Goal: Transaction & Acquisition: Purchase product/service

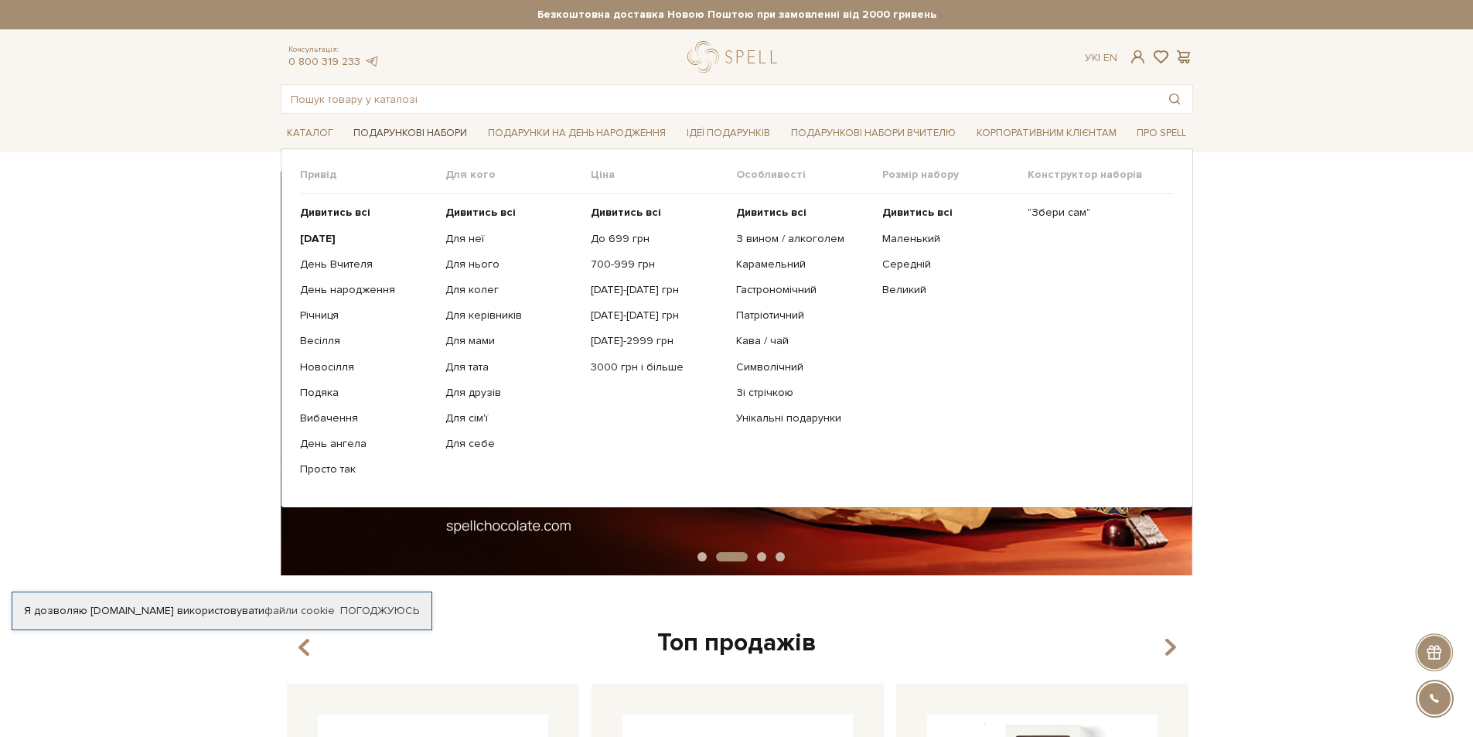
click at [412, 126] on link "Подарункові набори" at bounding box center [410, 133] width 126 height 24
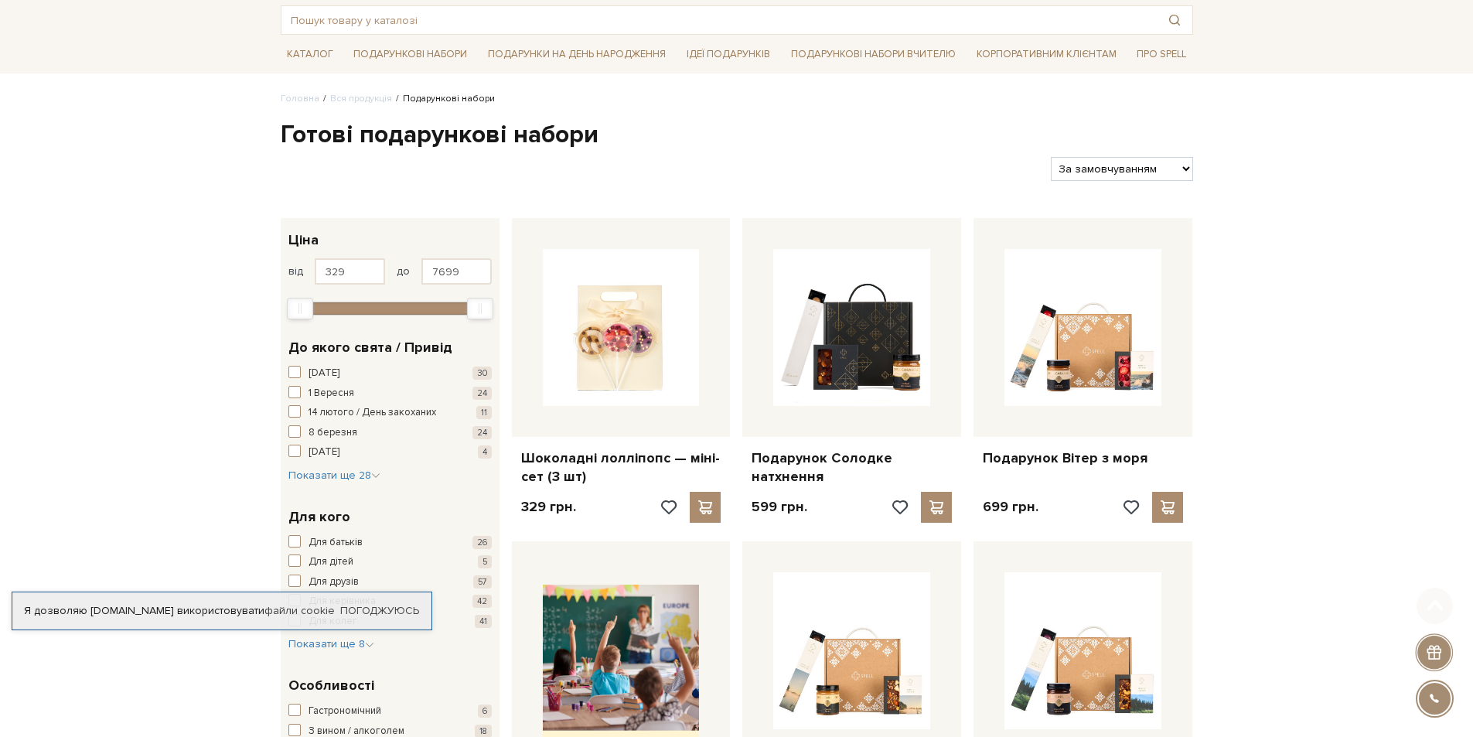
scroll to position [232, 0]
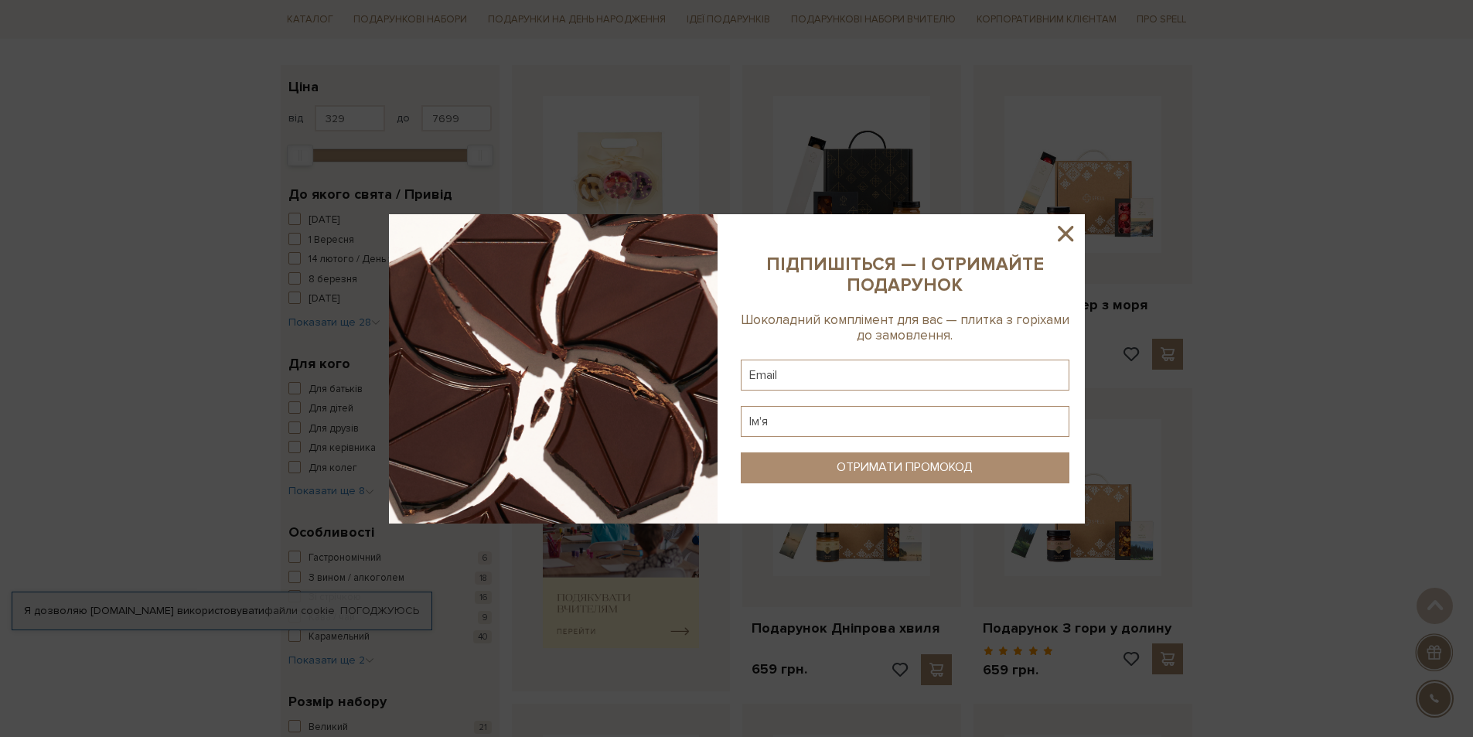
click at [1053, 238] on icon at bounding box center [1066, 233] width 26 height 26
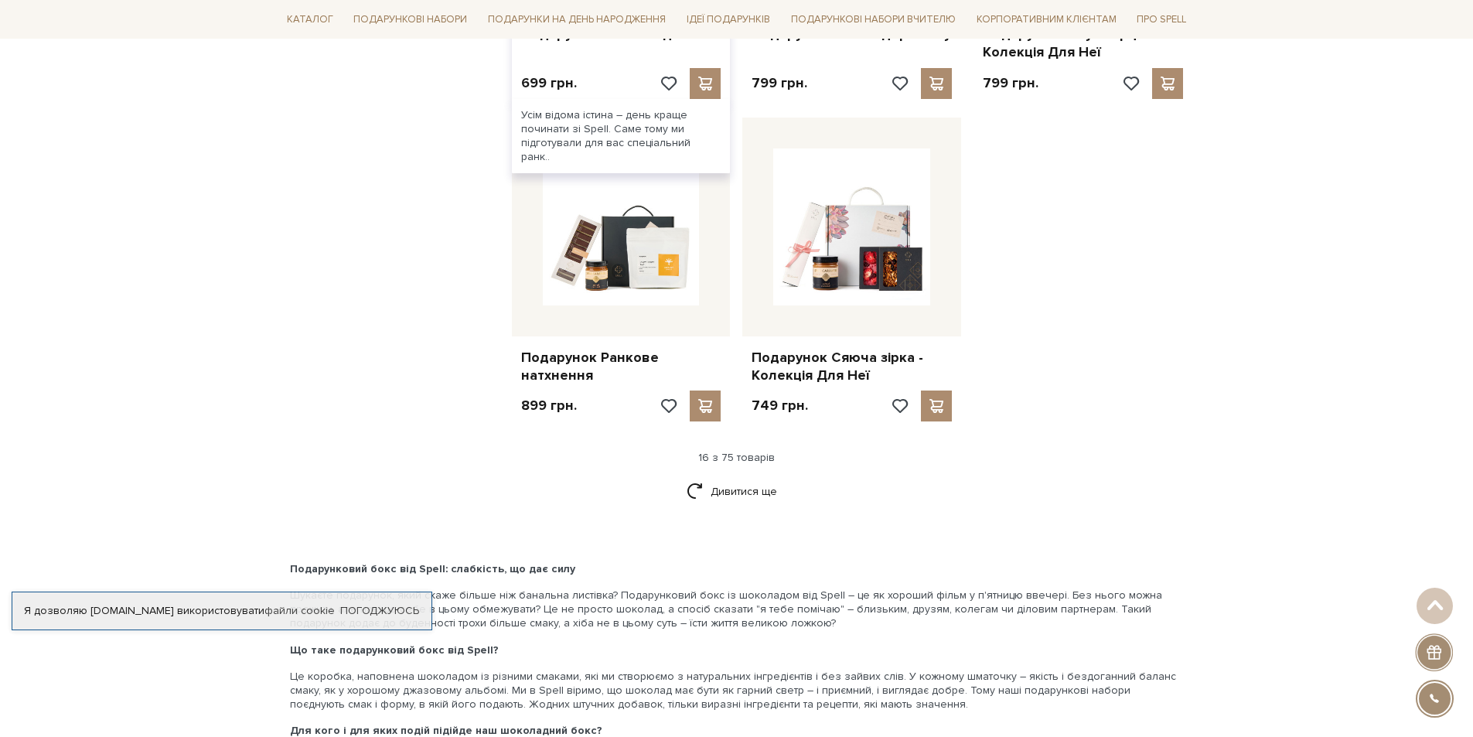
scroll to position [1856, 0]
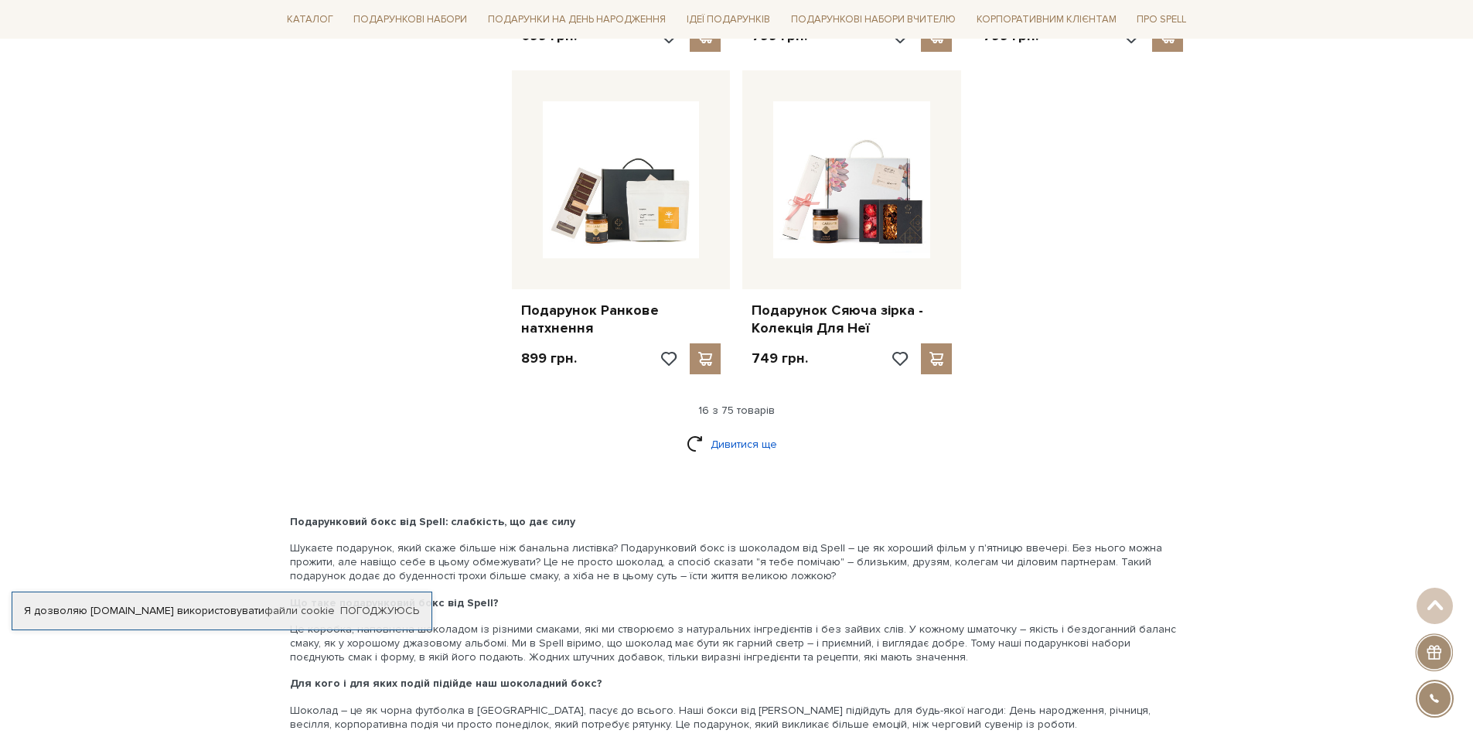
click at [750, 442] on link "Дивитися ще" at bounding box center [737, 444] width 101 height 27
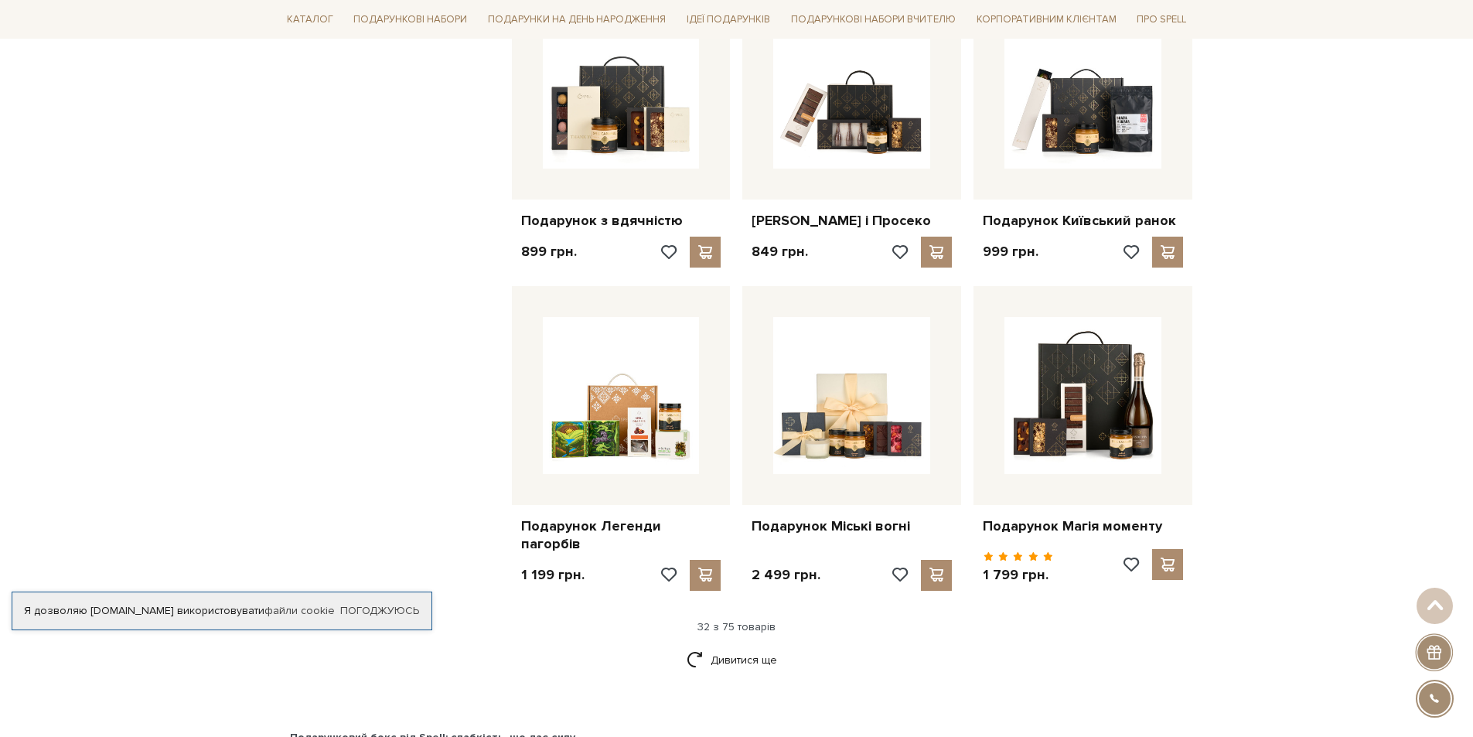
scroll to position [3325, 0]
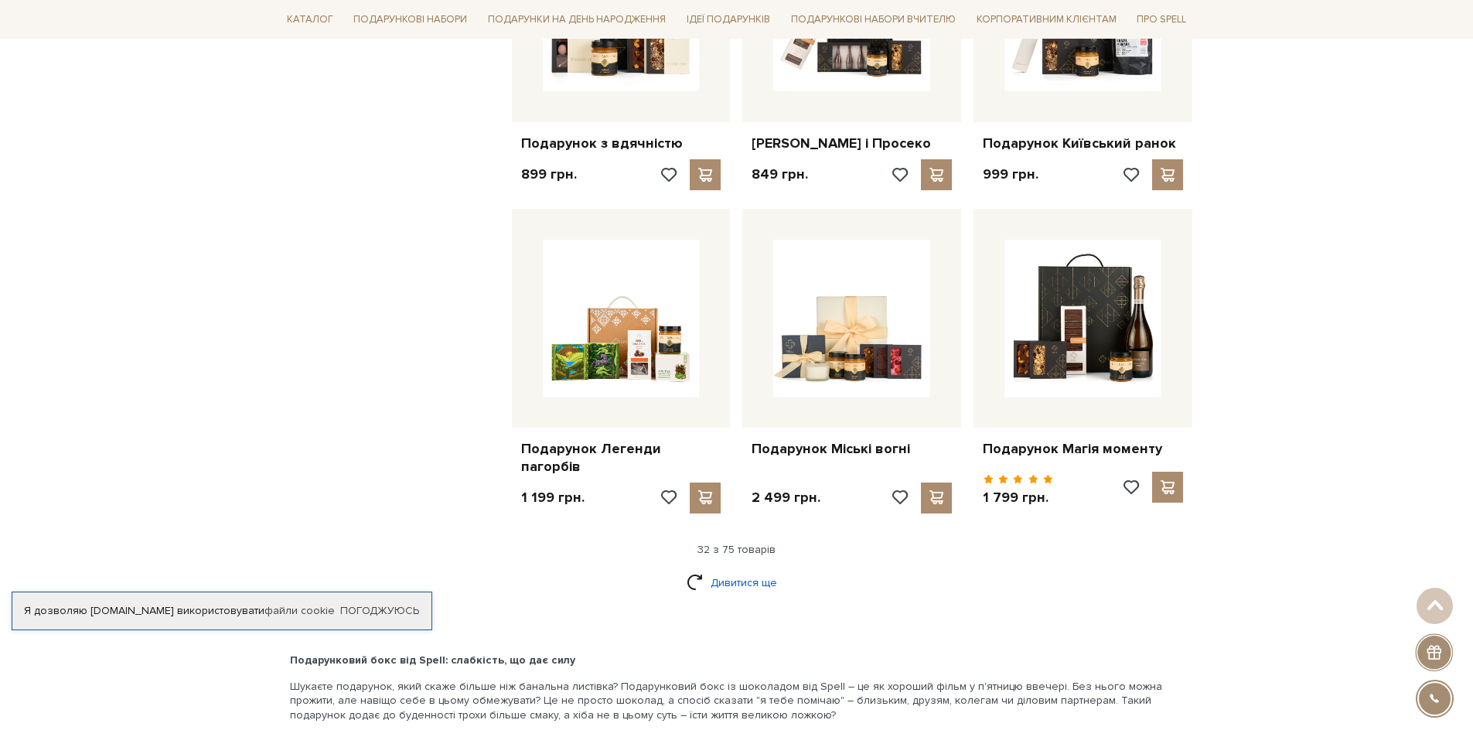
click at [697, 582] on link "Дивитися ще" at bounding box center [737, 582] width 101 height 27
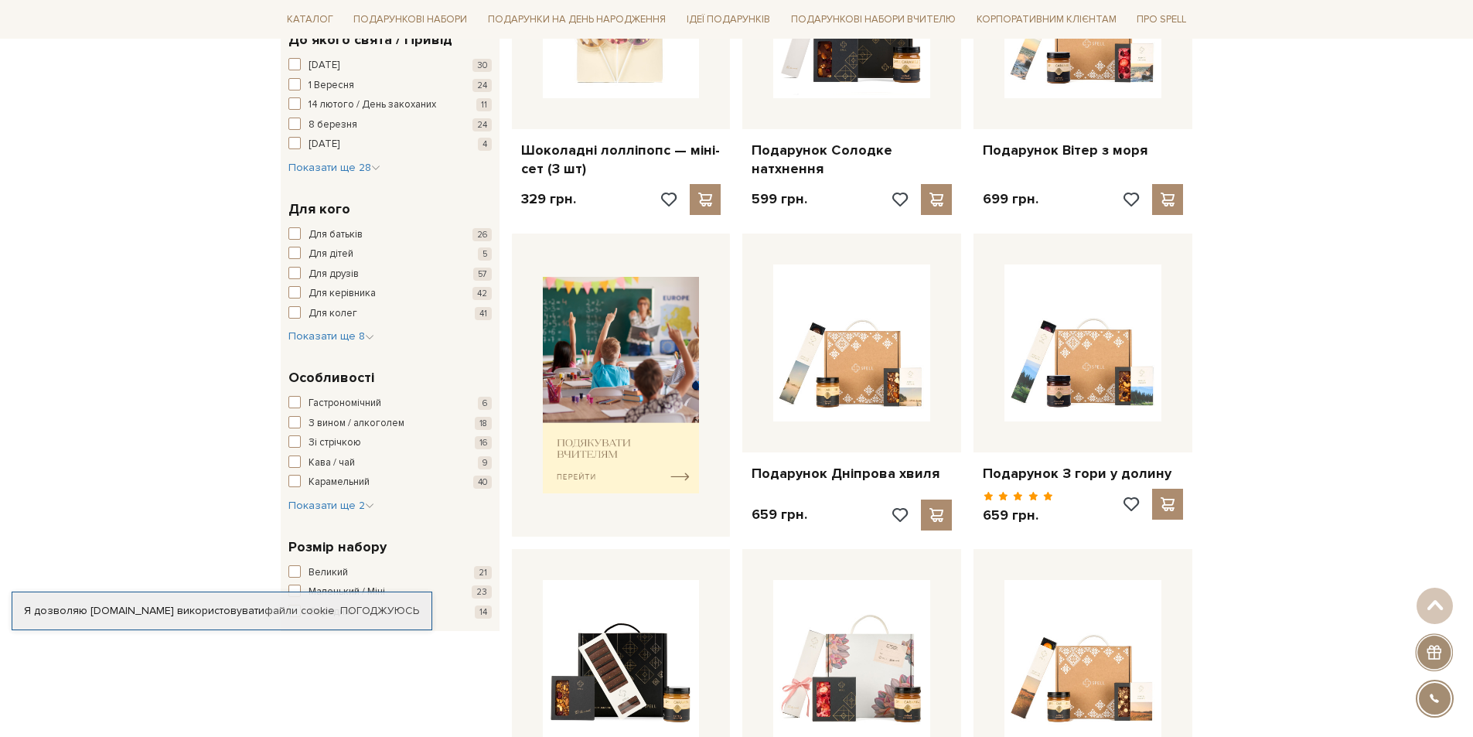
scroll to position [0, 0]
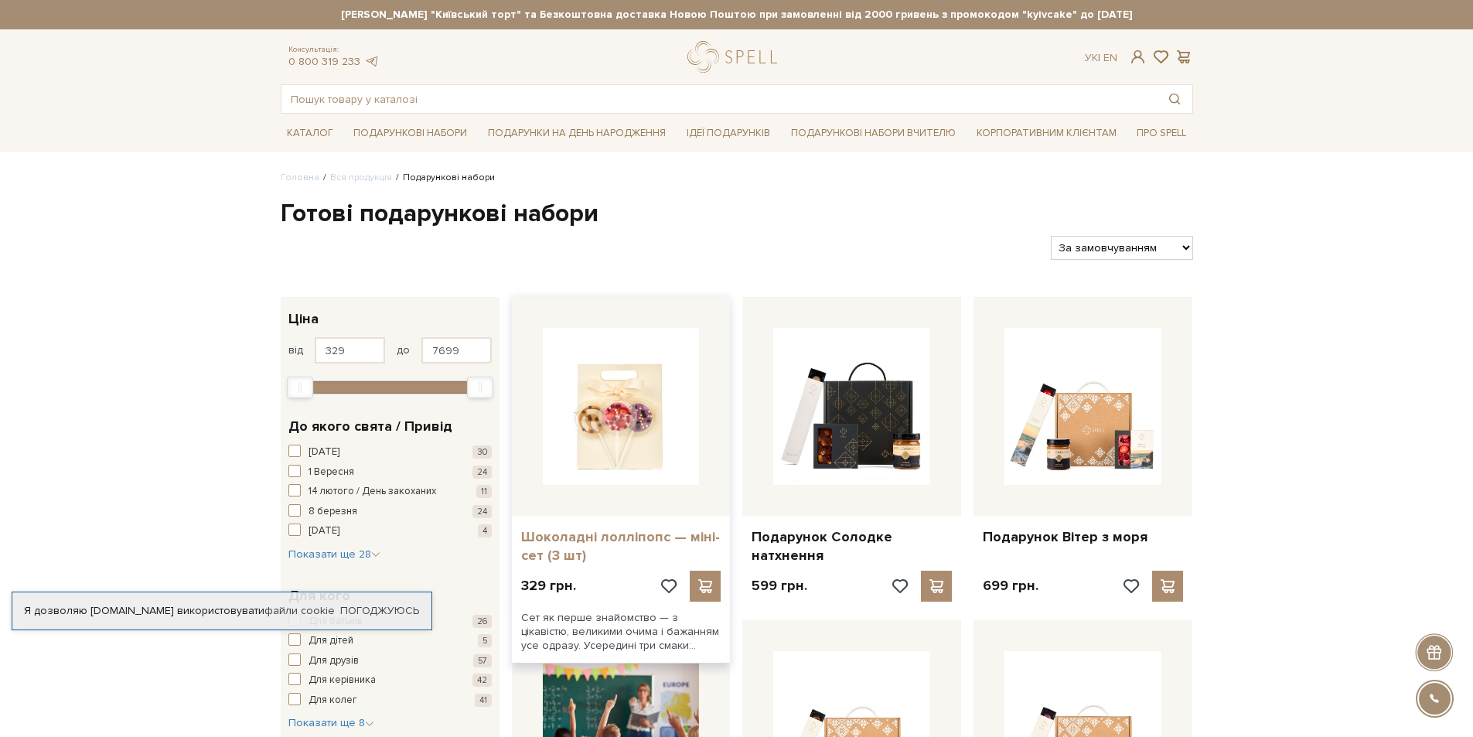
click at [634, 529] on link "Шоколадні лолліпопс — міні-сет (3 шт)" at bounding box center [621, 546] width 200 height 36
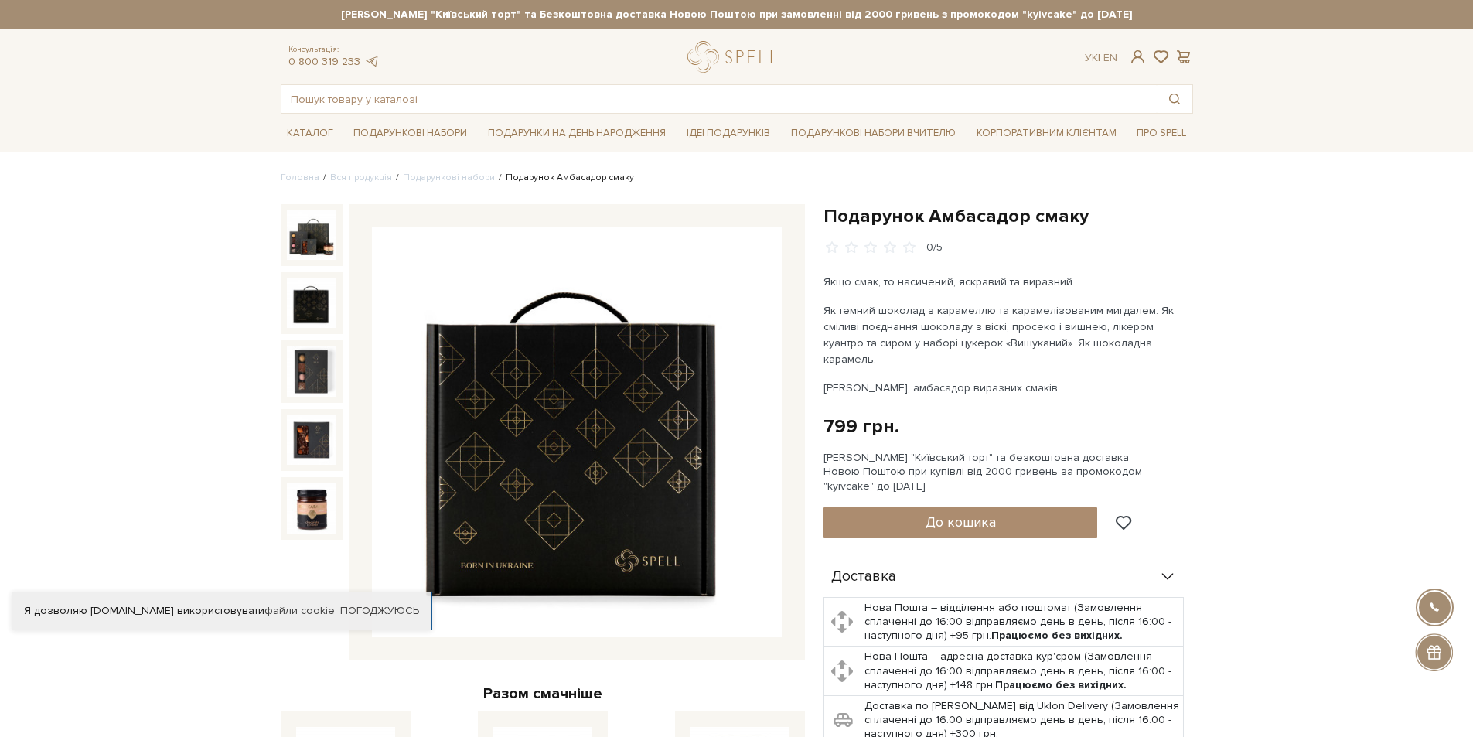
click at [326, 295] on img at bounding box center [311, 302] width 49 height 49
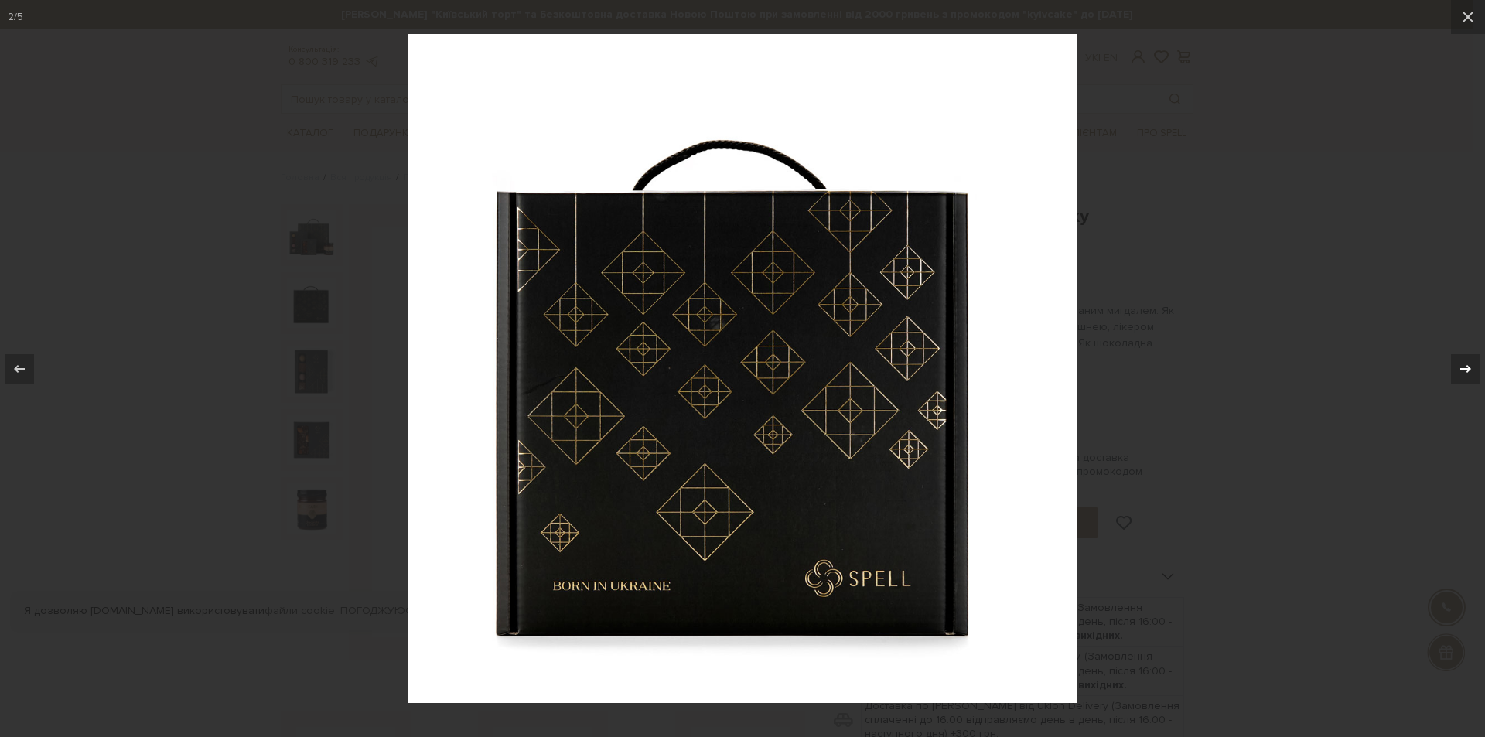
click at [1472, 365] on icon at bounding box center [1465, 369] width 19 height 19
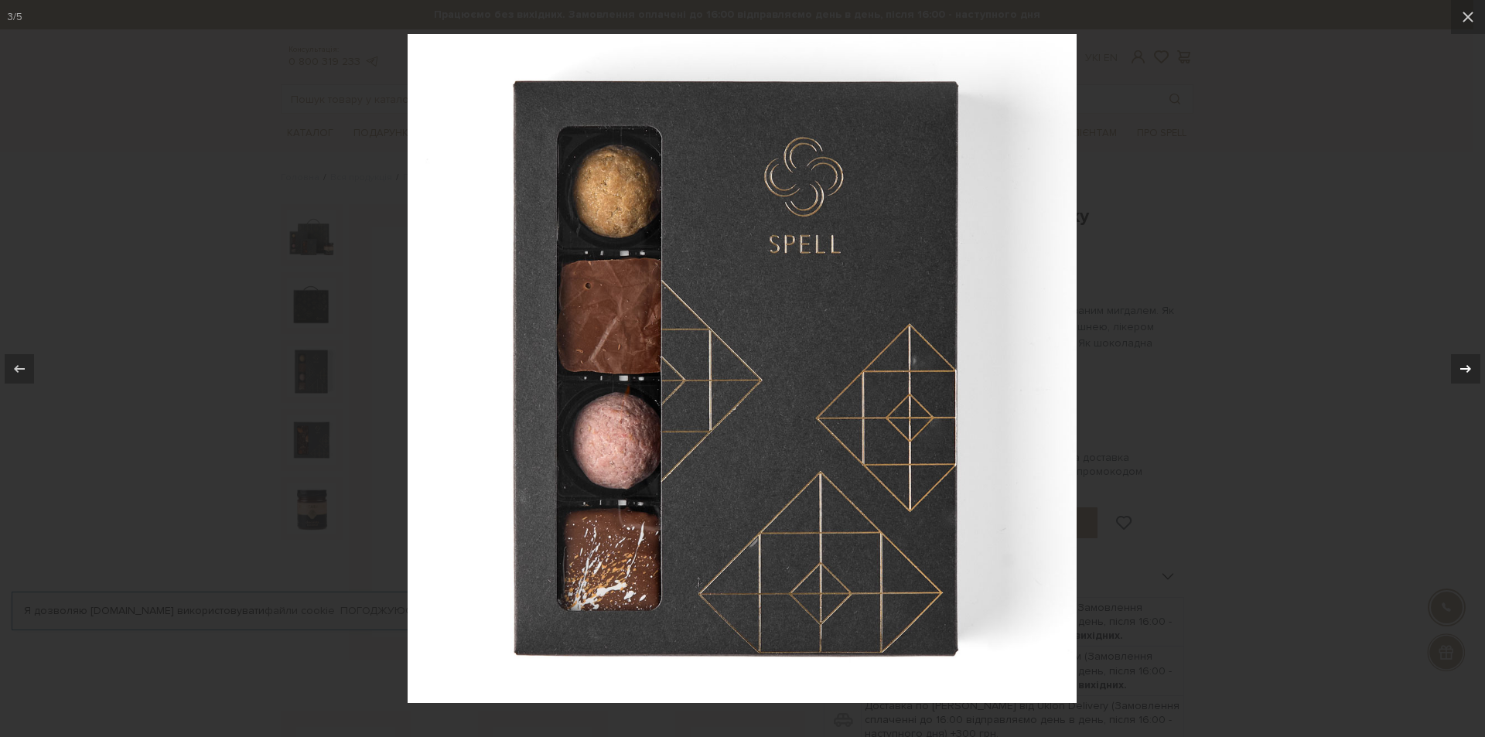
click at [1472, 365] on icon at bounding box center [1465, 369] width 19 height 19
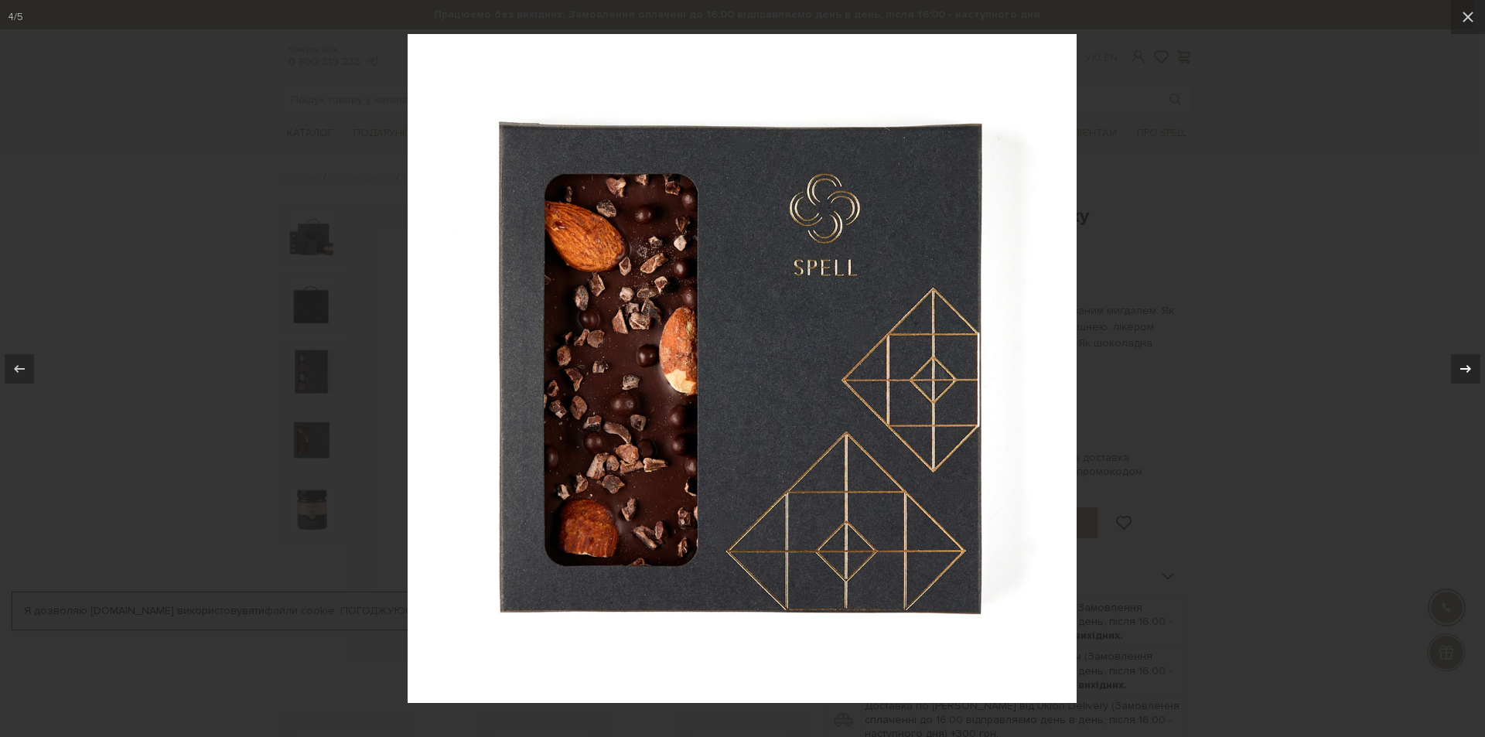
click at [1472, 365] on icon at bounding box center [1465, 369] width 19 height 19
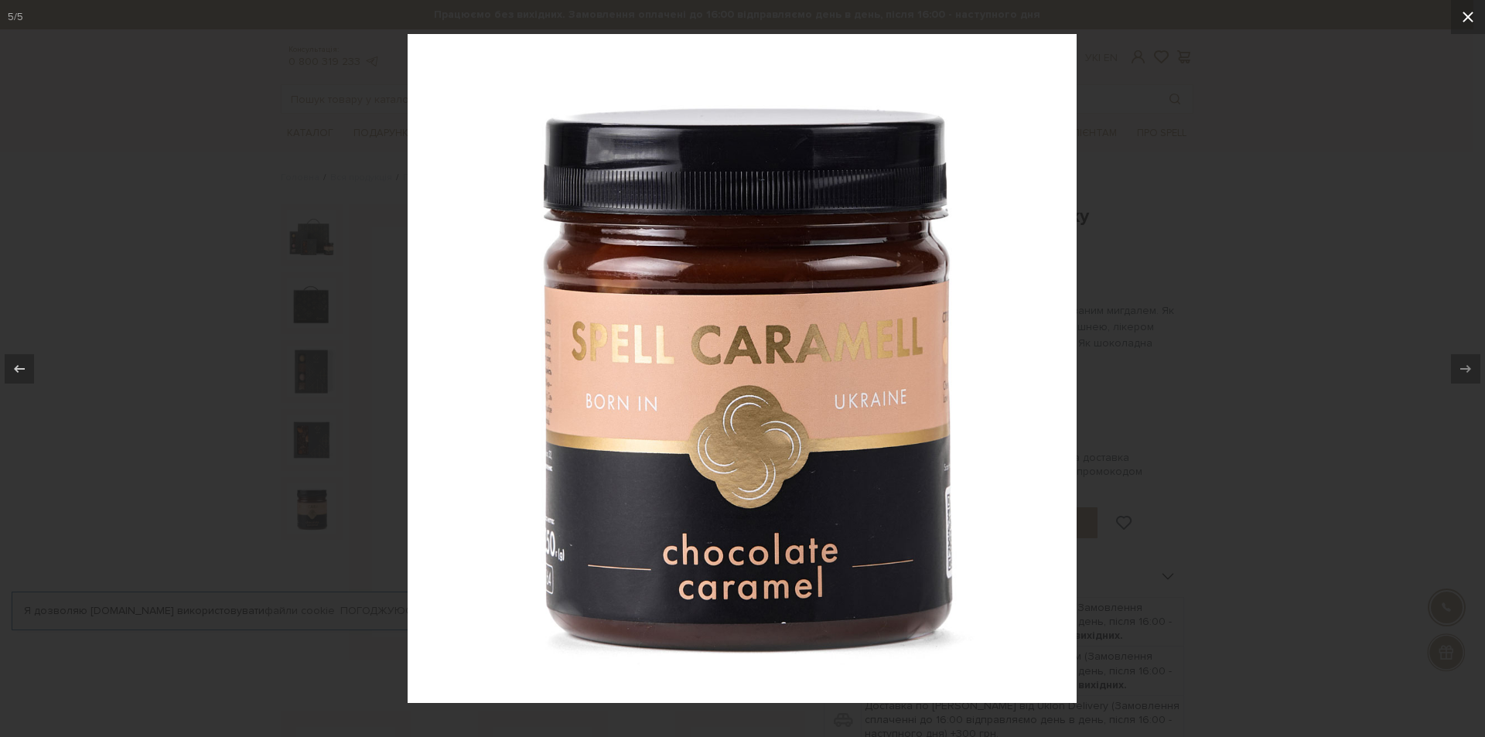
click at [1468, 16] on icon at bounding box center [1467, 17] width 11 height 11
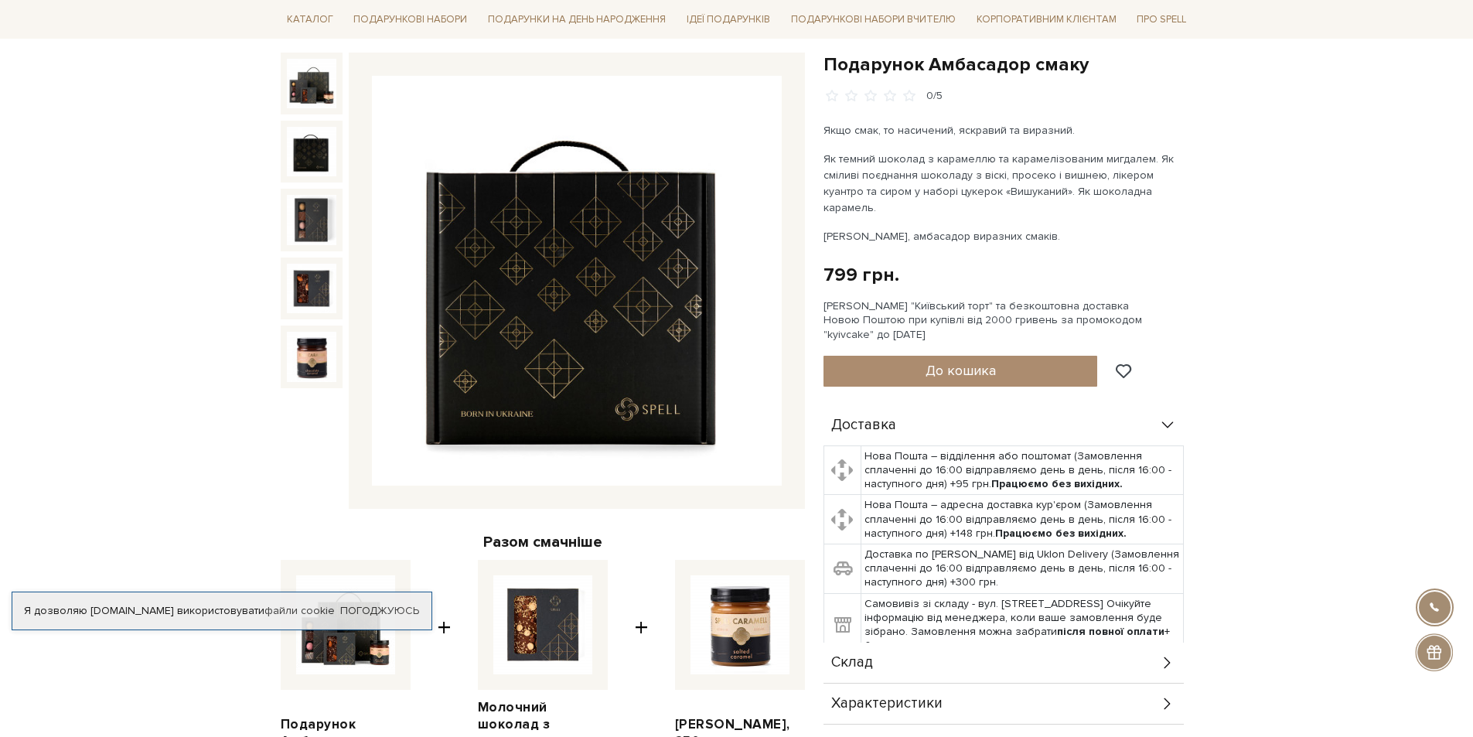
scroll to position [387, 0]
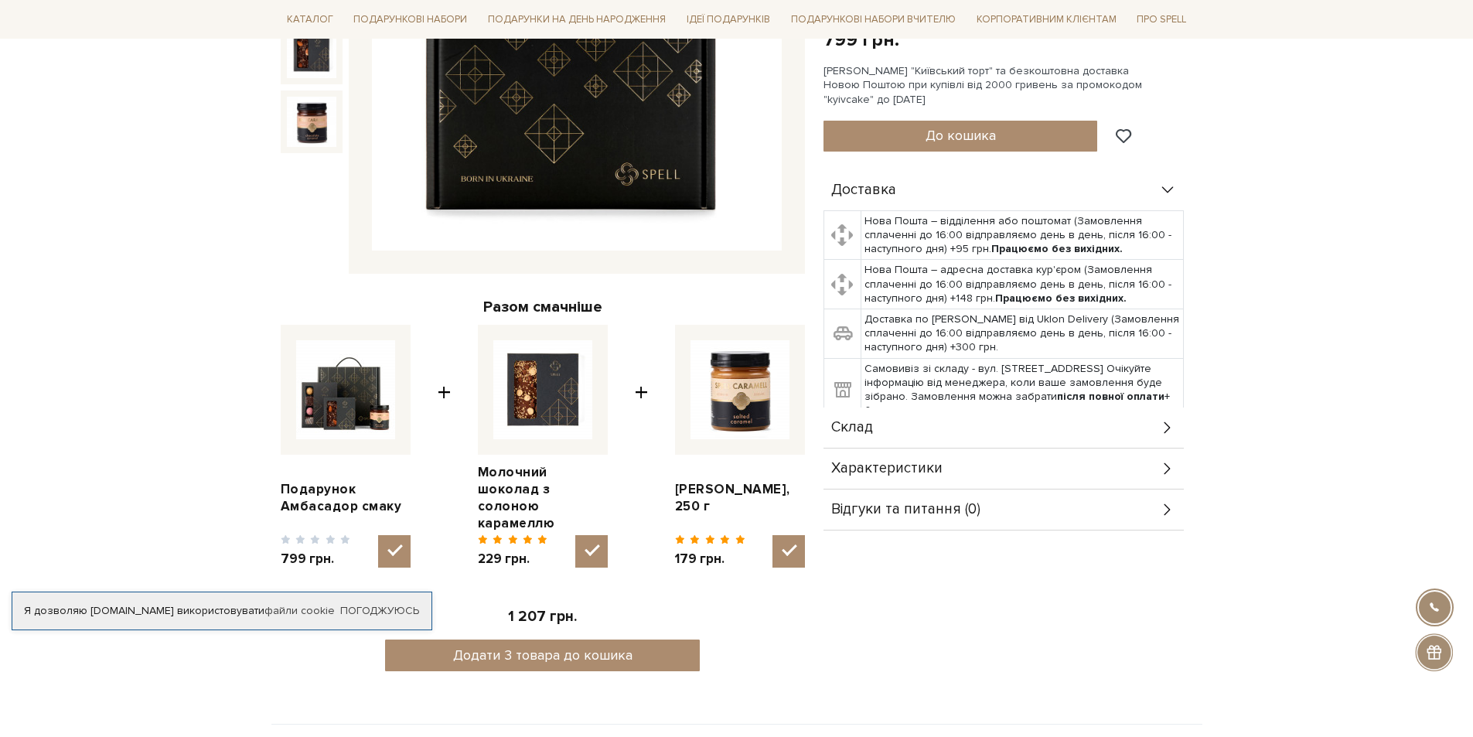
click at [1158, 411] on div "Склад" at bounding box center [1004, 428] width 360 height 40
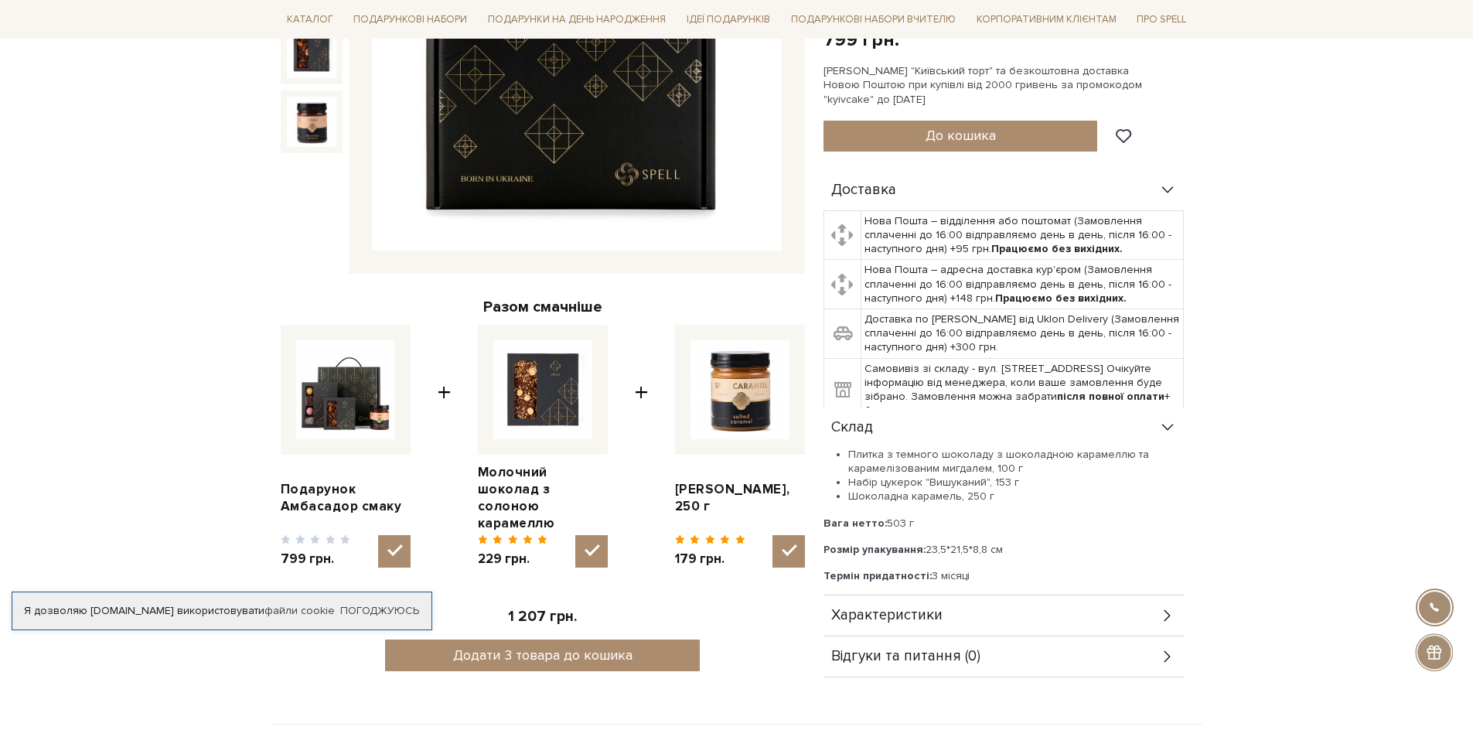
scroll to position [0, 0]
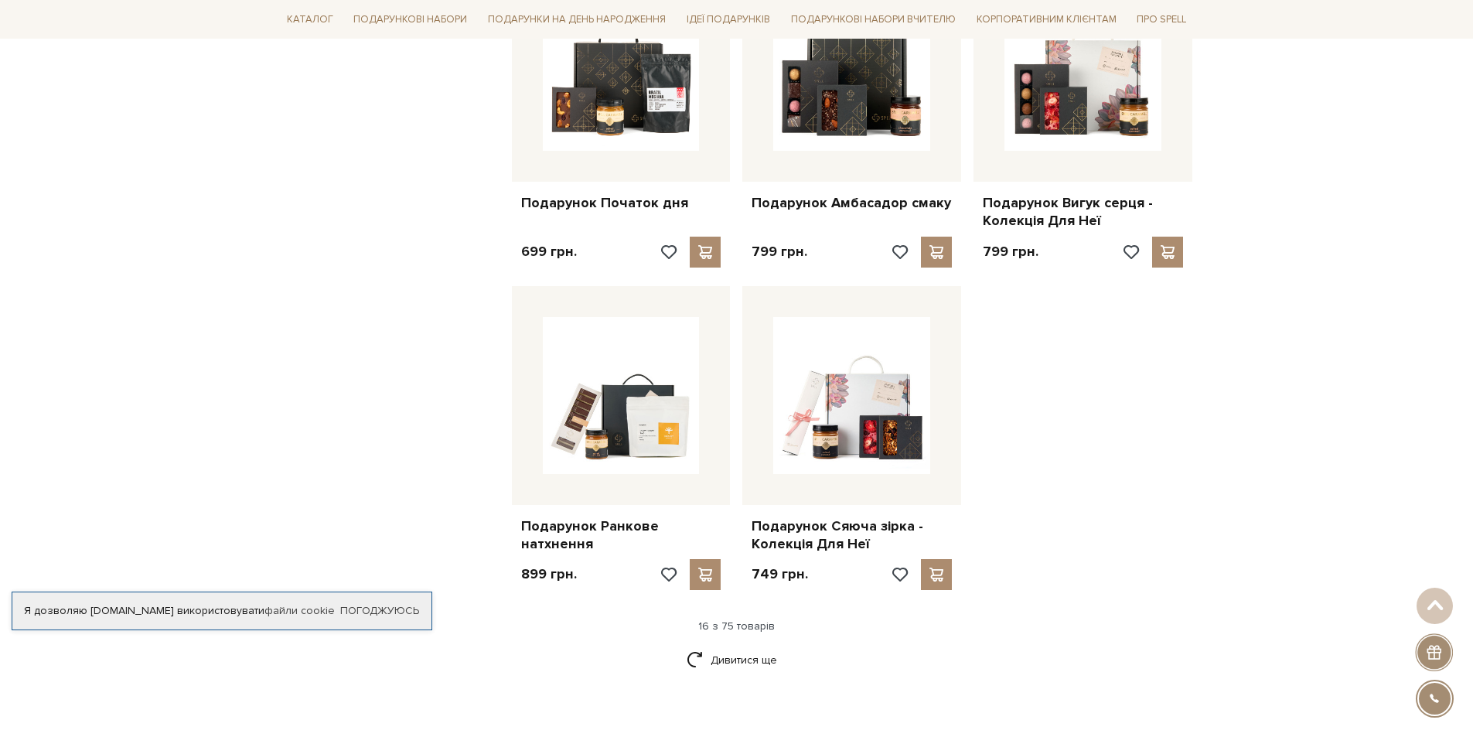
scroll to position [1701, 0]
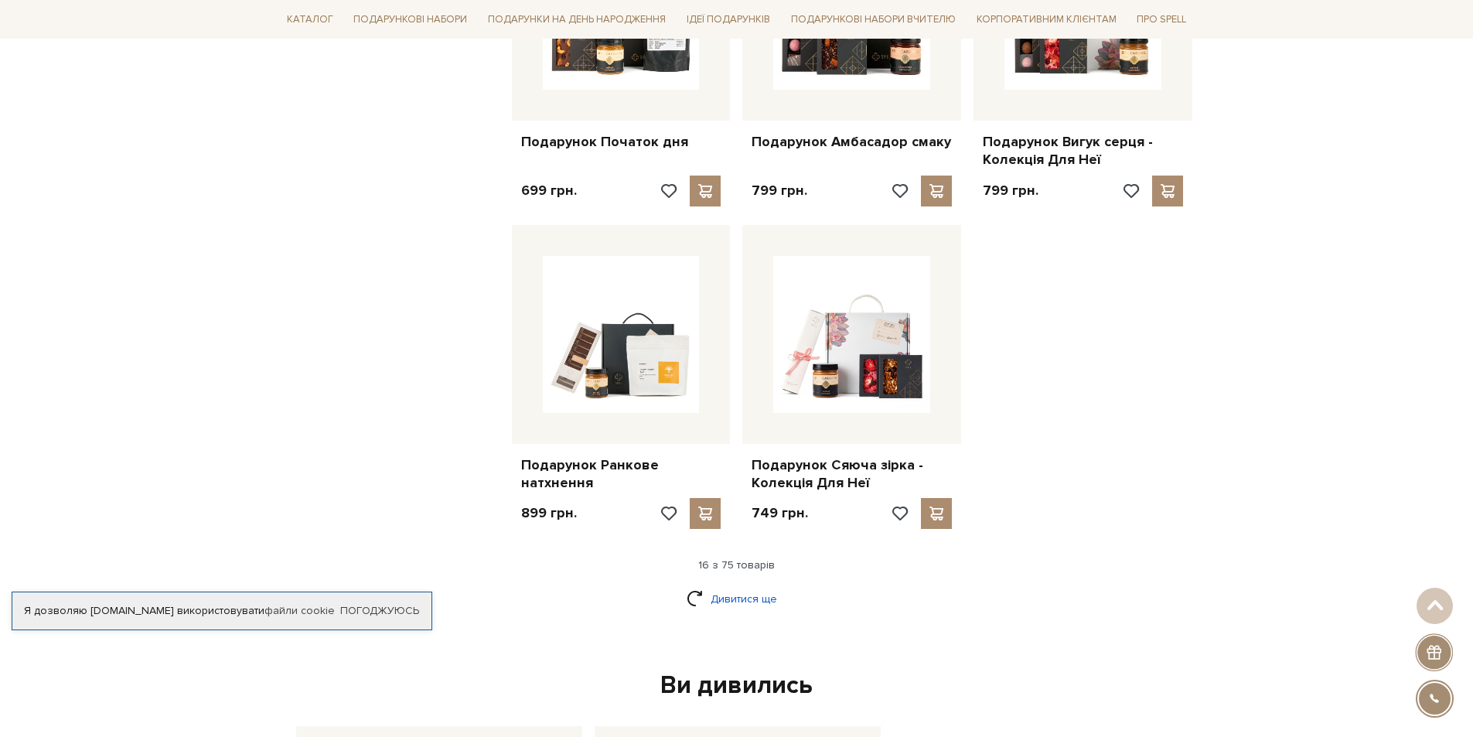
click at [732, 590] on link "Дивитися ще" at bounding box center [737, 598] width 101 height 27
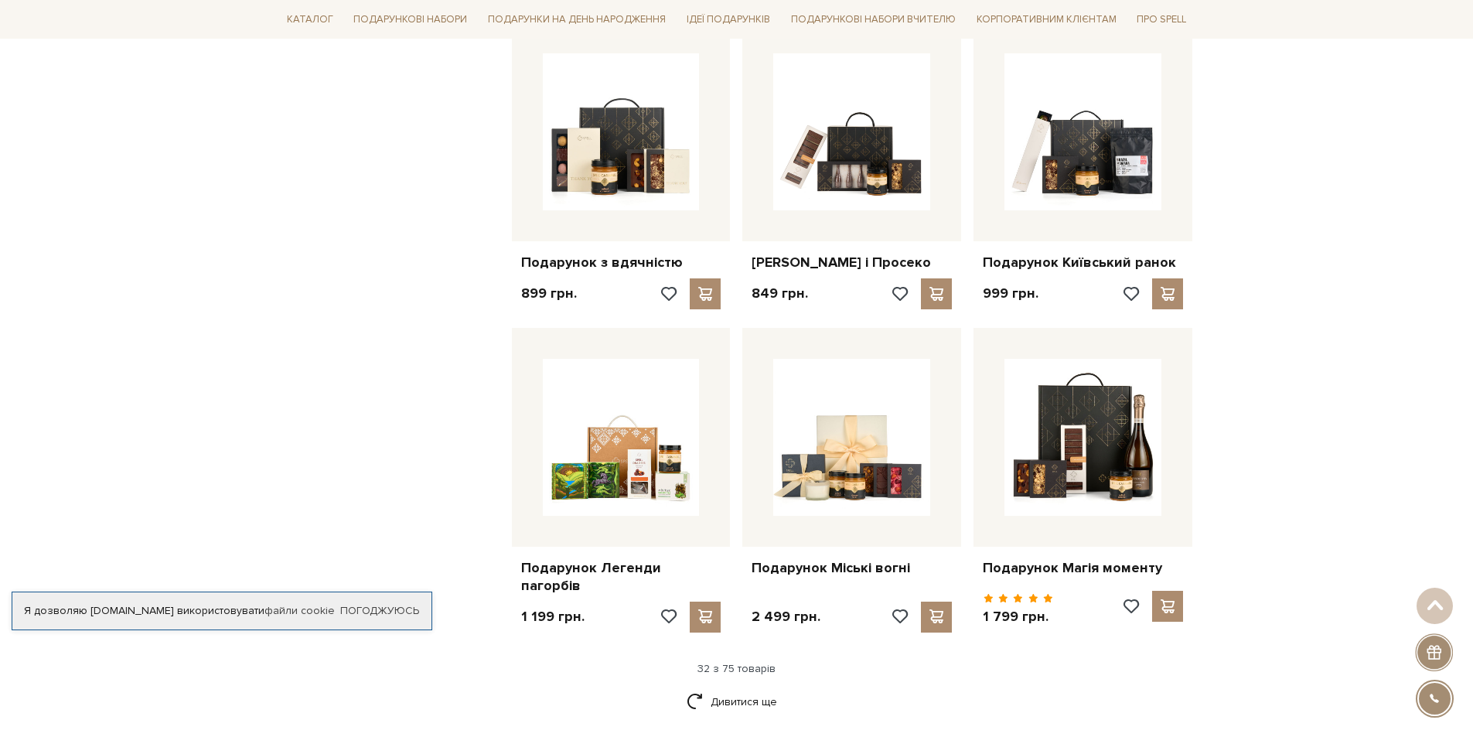
scroll to position [3403, 0]
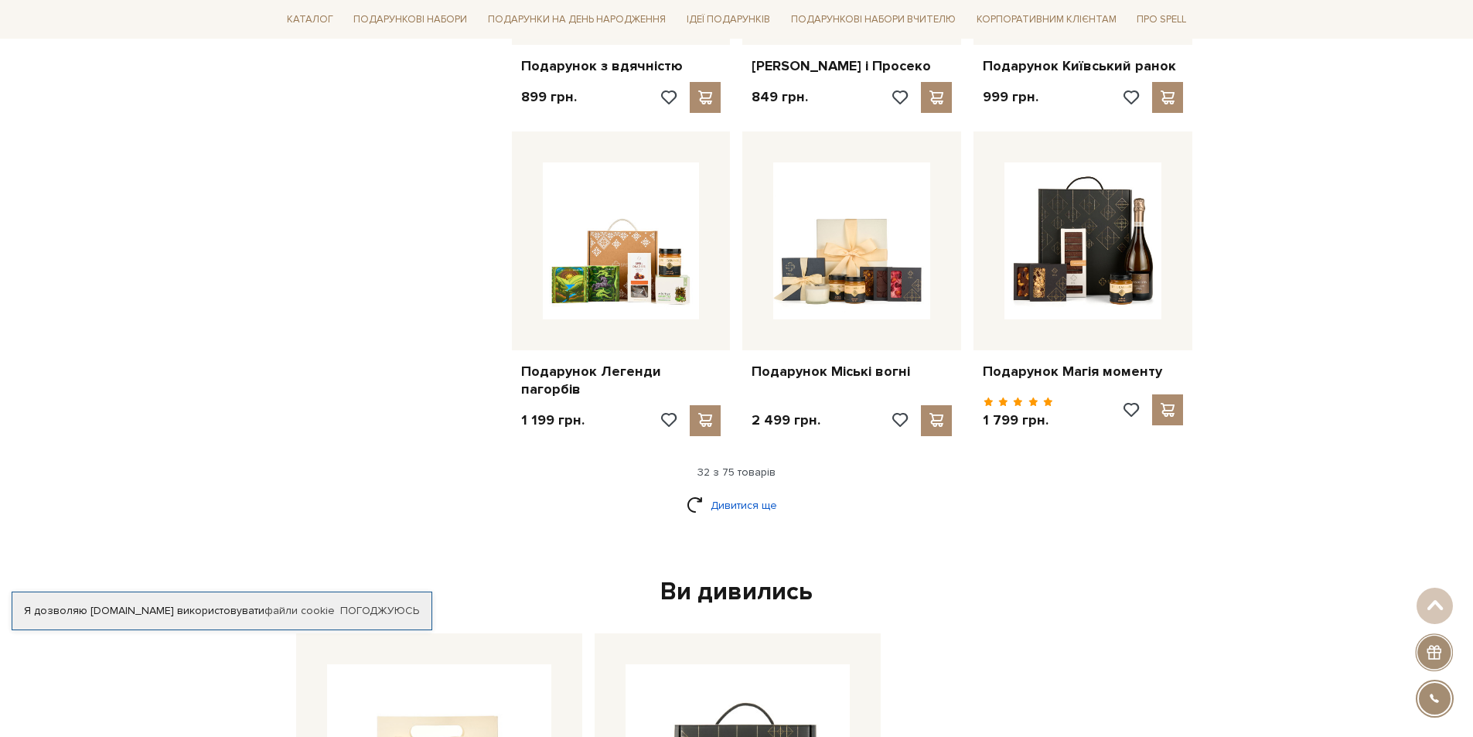
click at [708, 508] on link "Дивитися ще" at bounding box center [737, 505] width 101 height 27
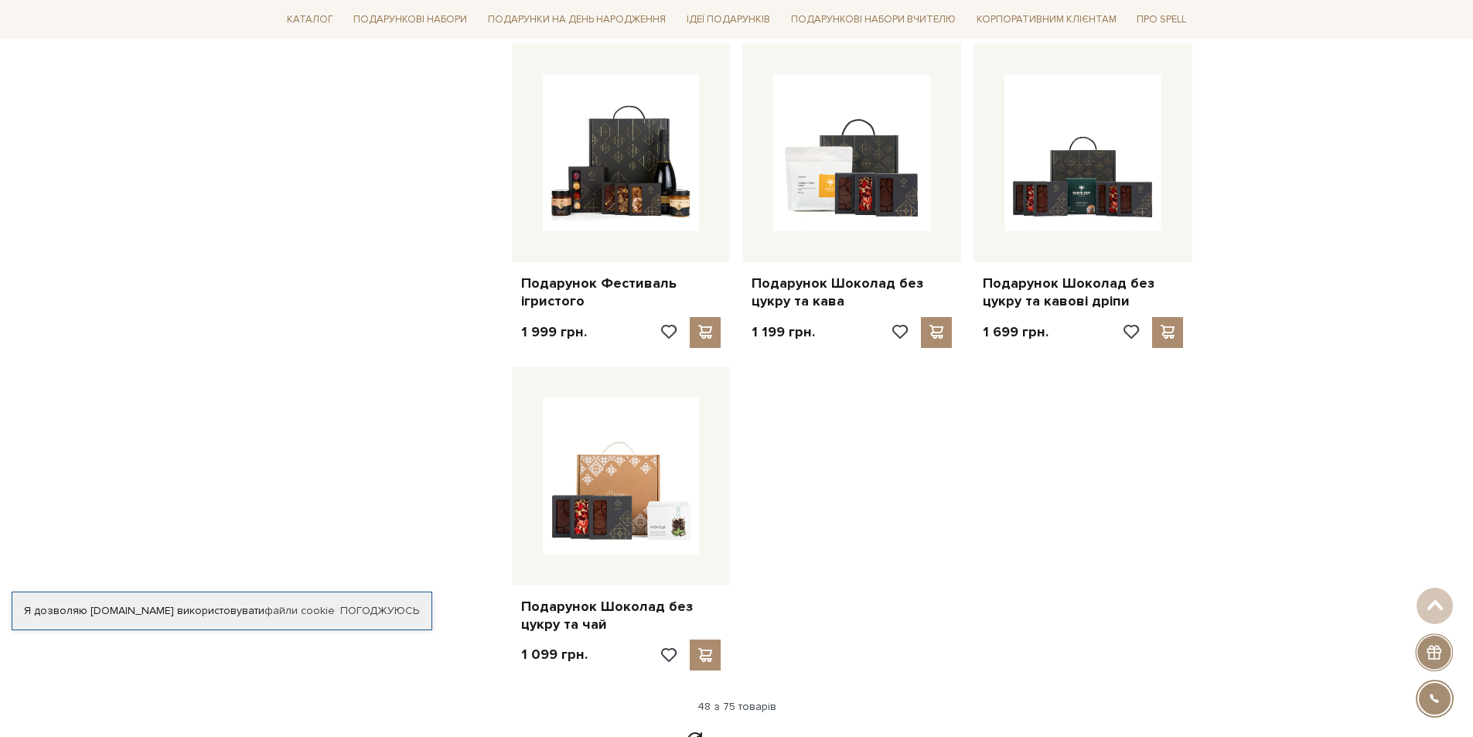
scroll to position [5181, 0]
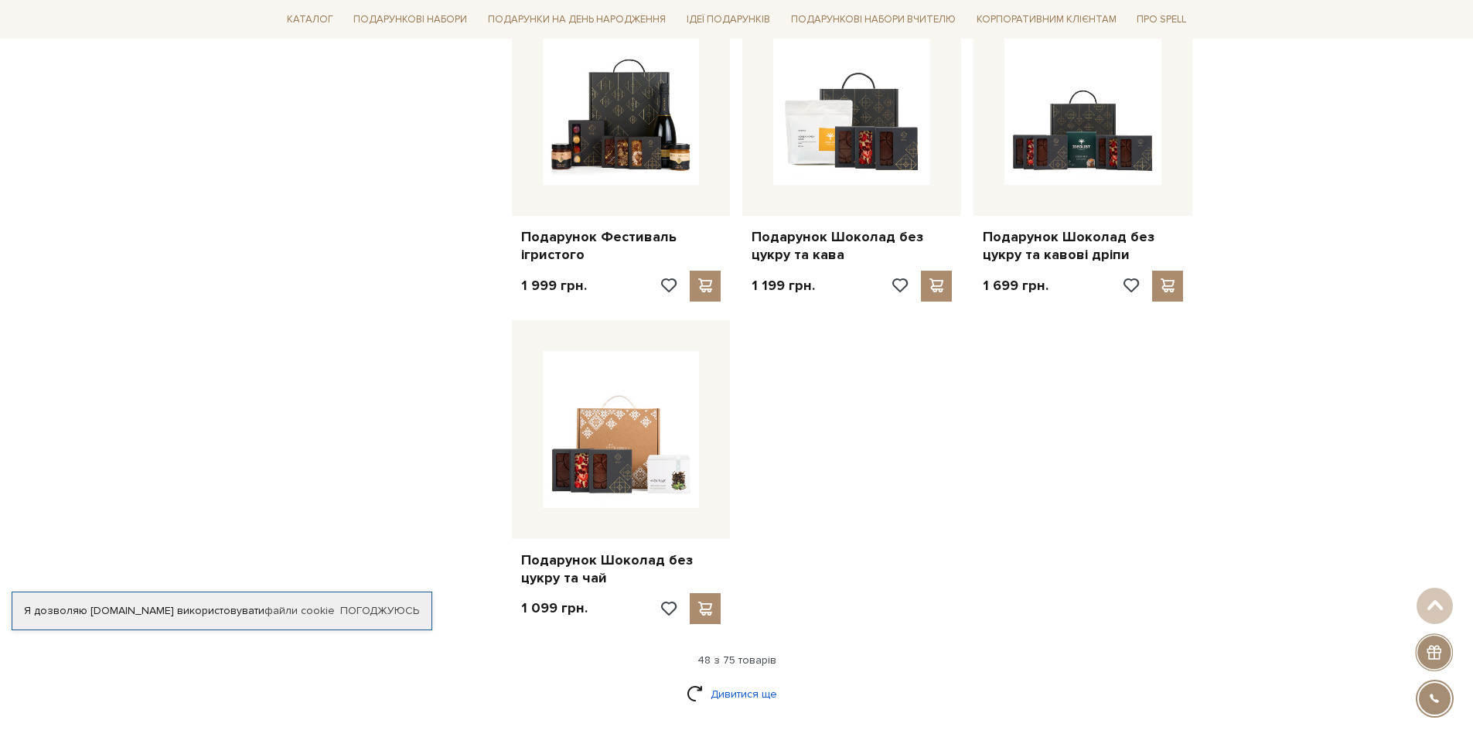
click at [695, 694] on link "Дивитися ще" at bounding box center [737, 694] width 101 height 27
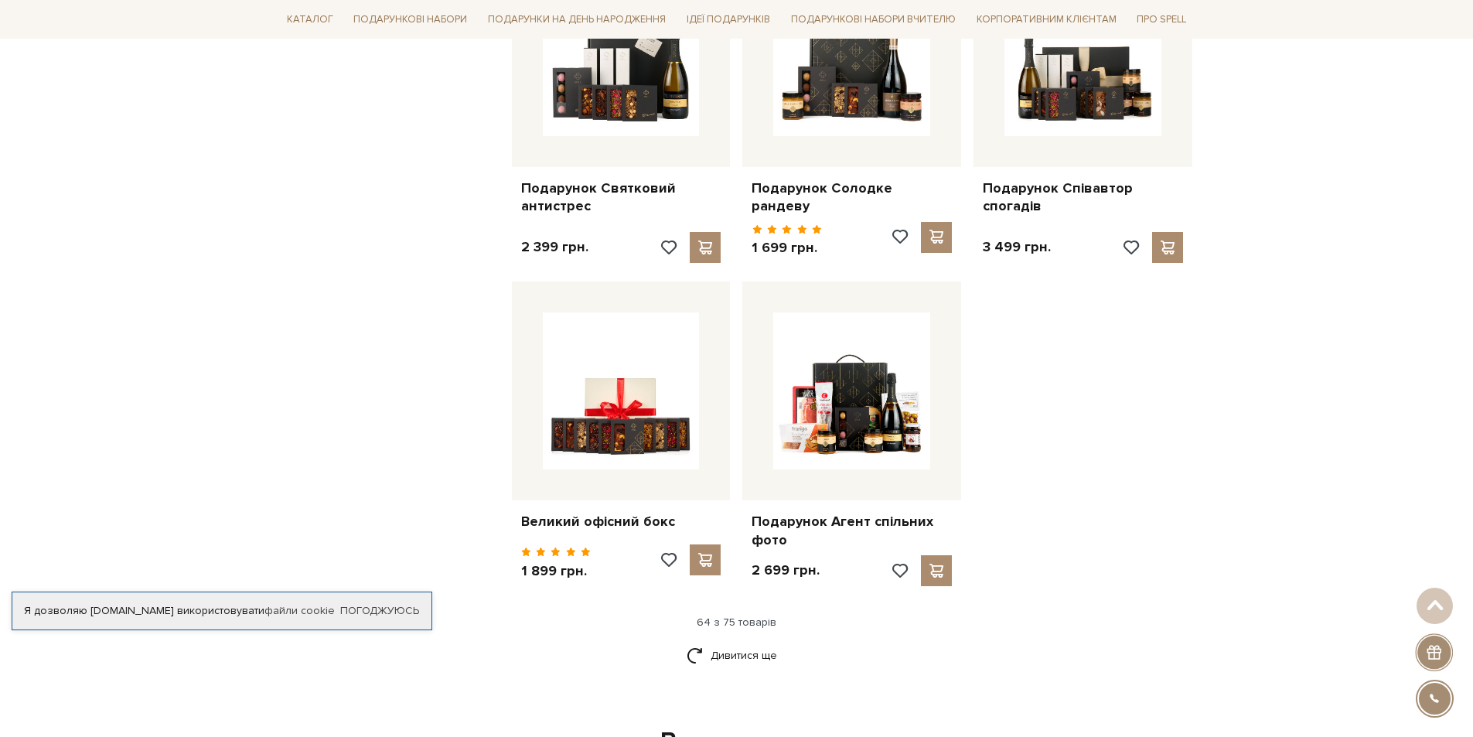
scroll to position [6883, 0]
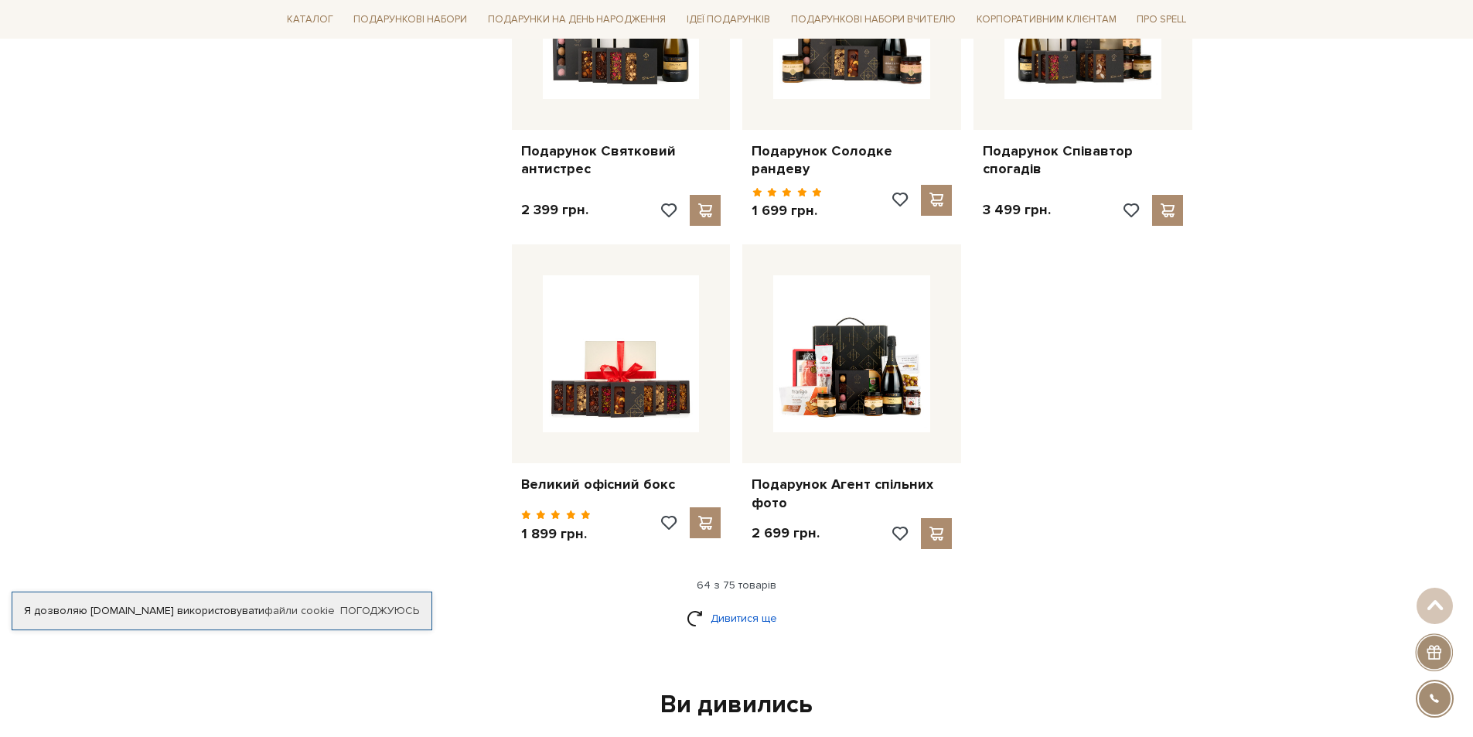
click at [761, 616] on link "Дивитися ще" at bounding box center [737, 618] width 101 height 27
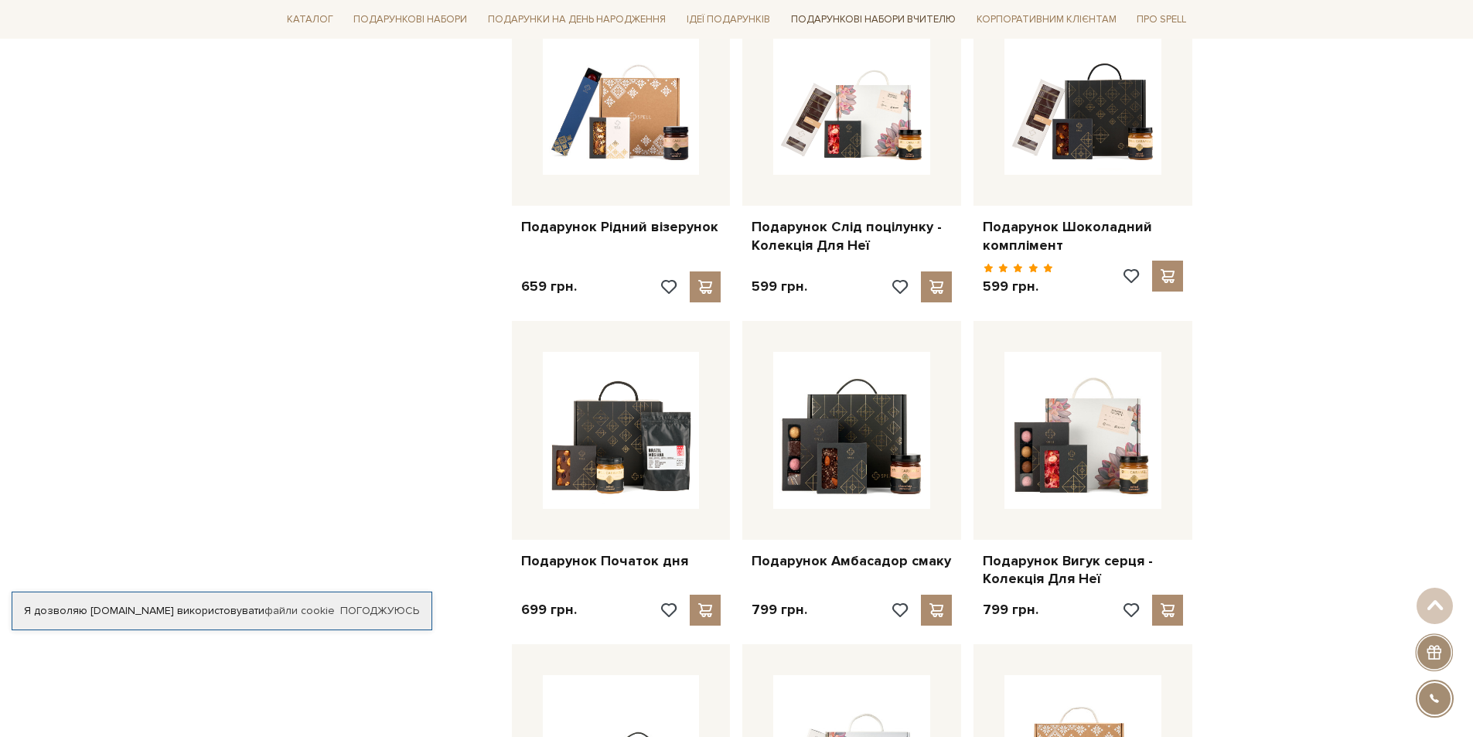
scroll to position [1237, 0]
